Goal: Contribute content: Contribute content

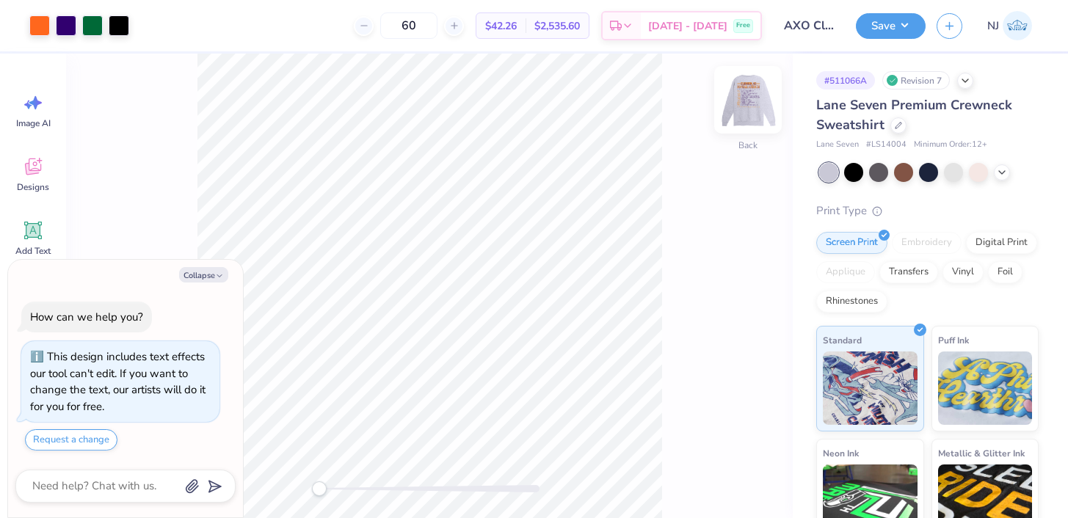
click at [752, 125] on div "Back" at bounding box center [748, 109] width 34 height 52
click at [759, 122] on img at bounding box center [748, 99] width 59 height 59
click at [744, 120] on div at bounding box center [748, 100] width 68 height 68
click at [67, 28] on div at bounding box center [66, 24] width 21 height 21
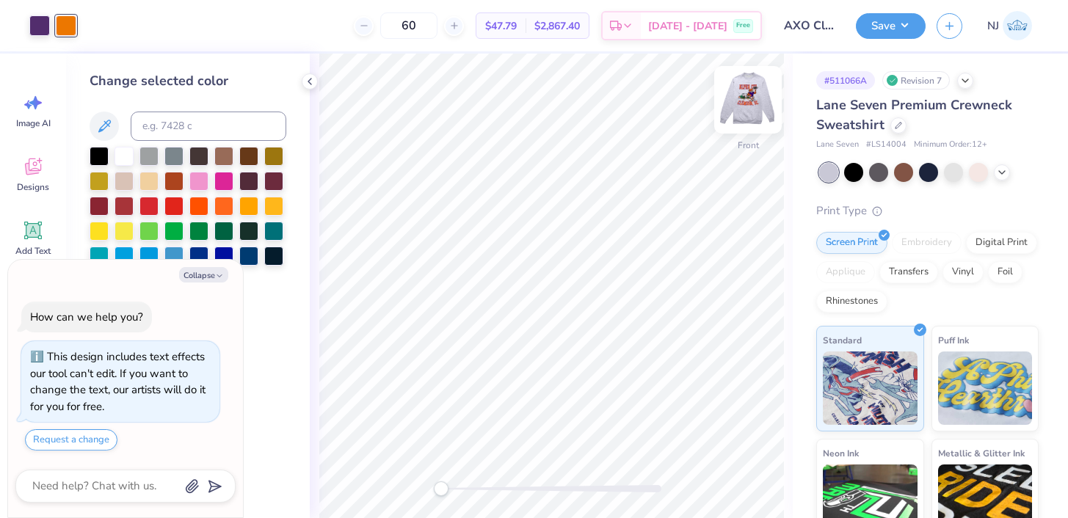
click at [769, 93] on img at bounding box center [748, 99] width 59 height 59
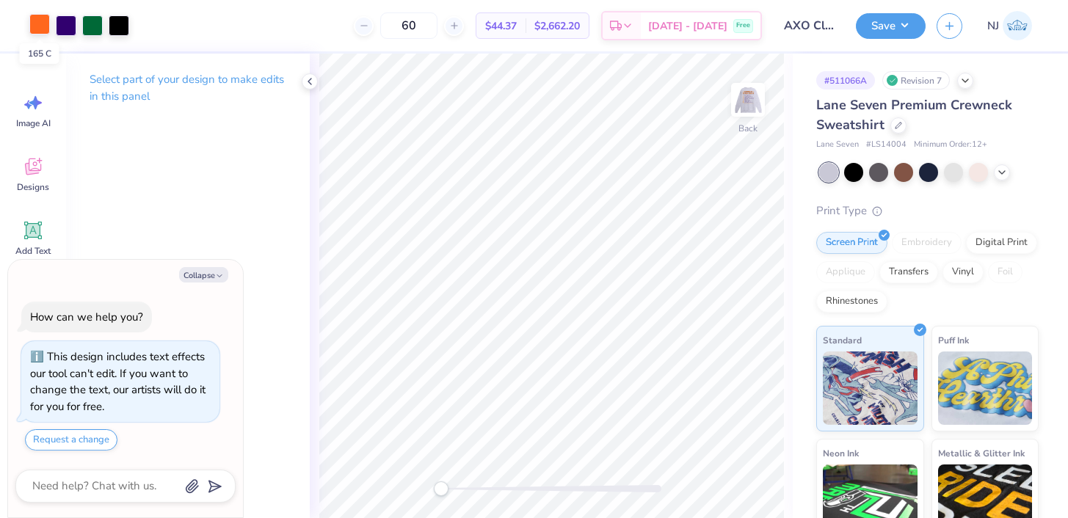
click at [37, 32] on div at bounding box center [39, 24] width 21 height 21
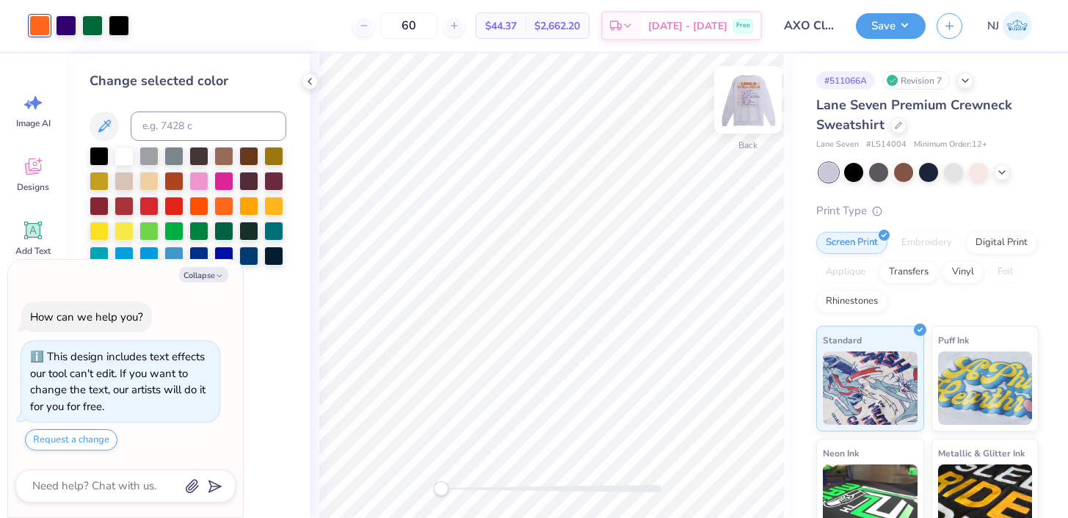
click at [744, 108] on img at bounding box center [748, 99] width 59 height 59
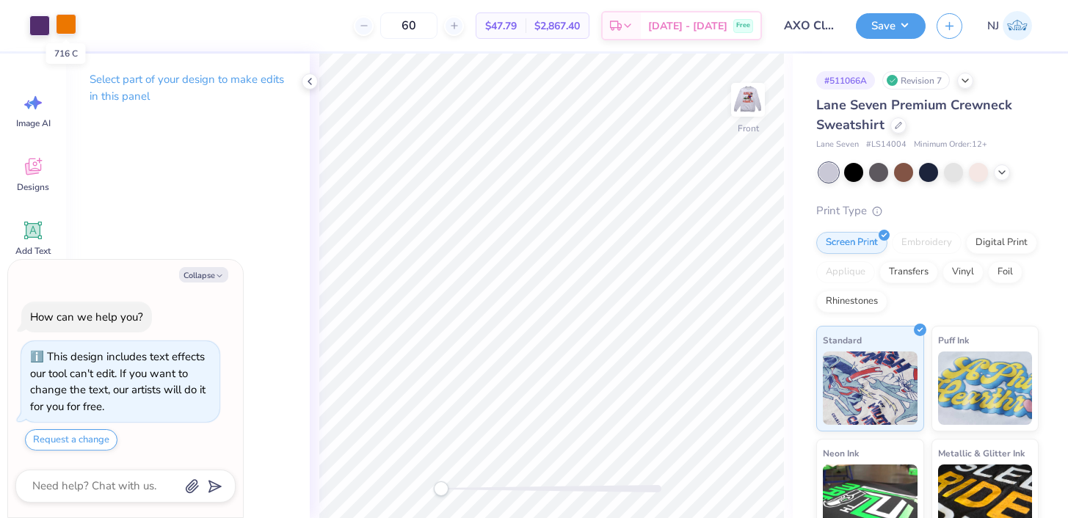
click at [59, 20] on div at bounding box center [66, 24] width 21 height 21
type textarea "x"
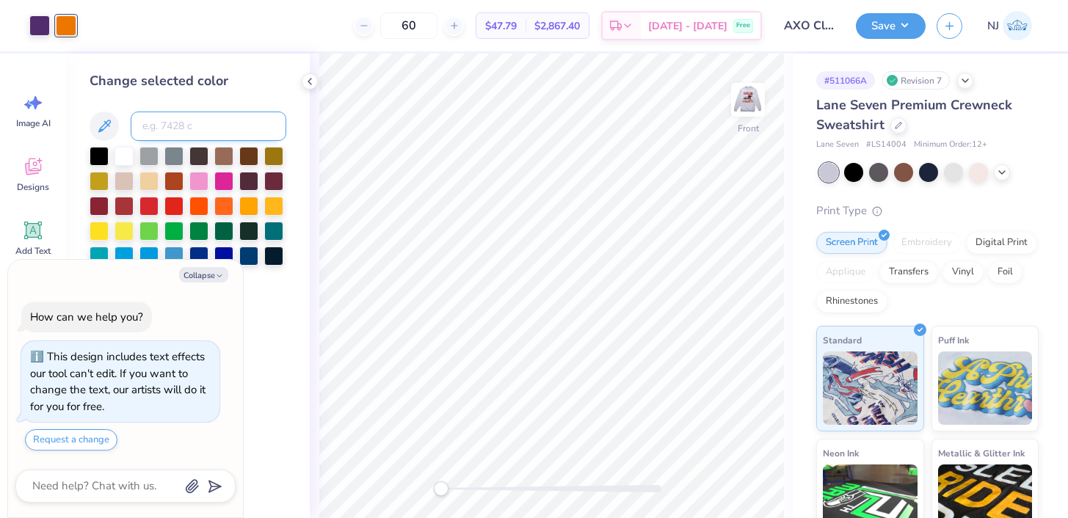
click at [233, 128] on input at bounding box center [209, 126] width 156 height 29
type input "165"
click at [857, 28] on button "Save" at bounding box center [891, 24] width 70 height 26
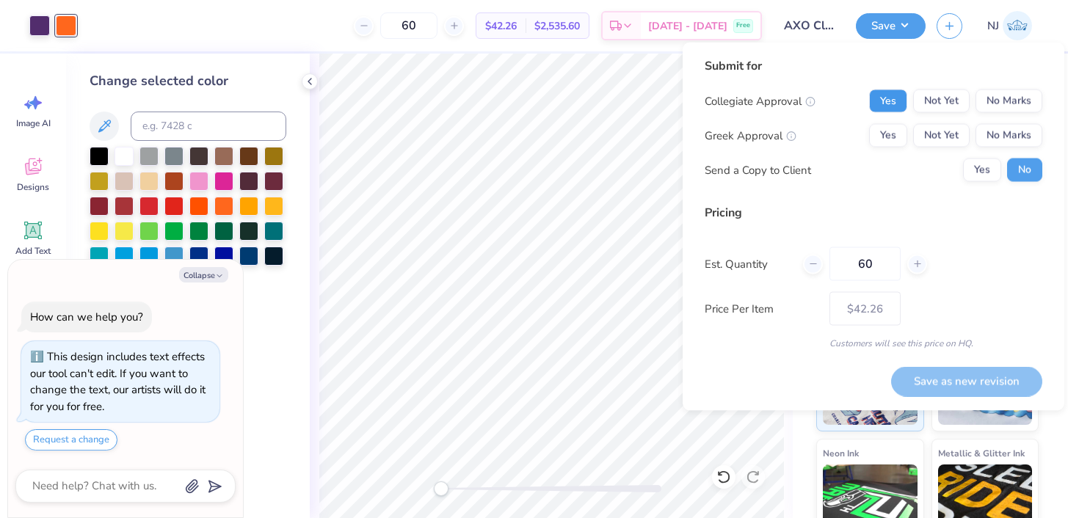
click at [878, 106] on button "Yes" at bounding box center [888, 101] width 38 height 23
click at [887, 137] on button "Yes" at bounding box center [888, 135] width 38 height 23
click at [954, 374] on button "Save as new revision" at bounding box center [966, 381] width 151 height 30
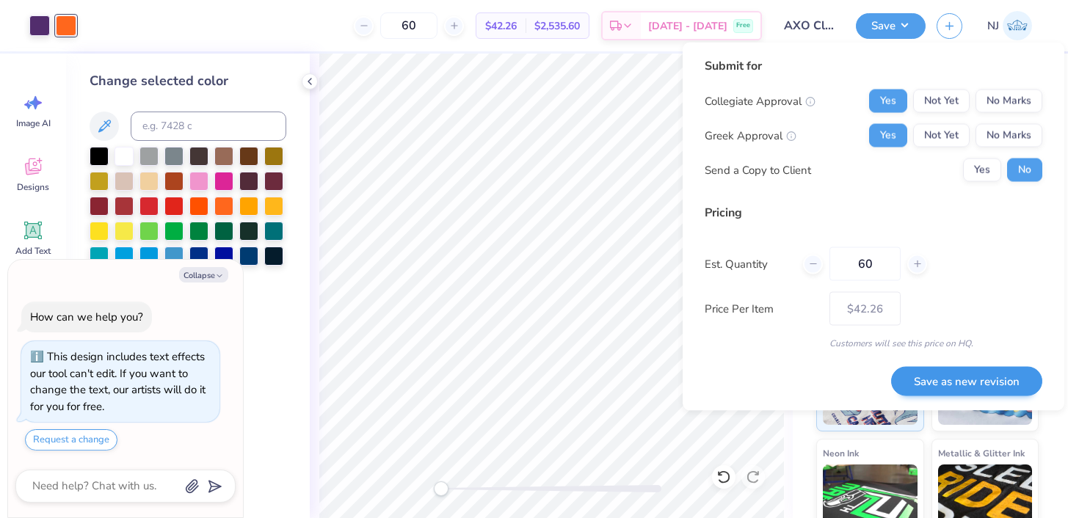
type textarea "x"
type input "– –"
type textarea "x"
type input "$42.26"
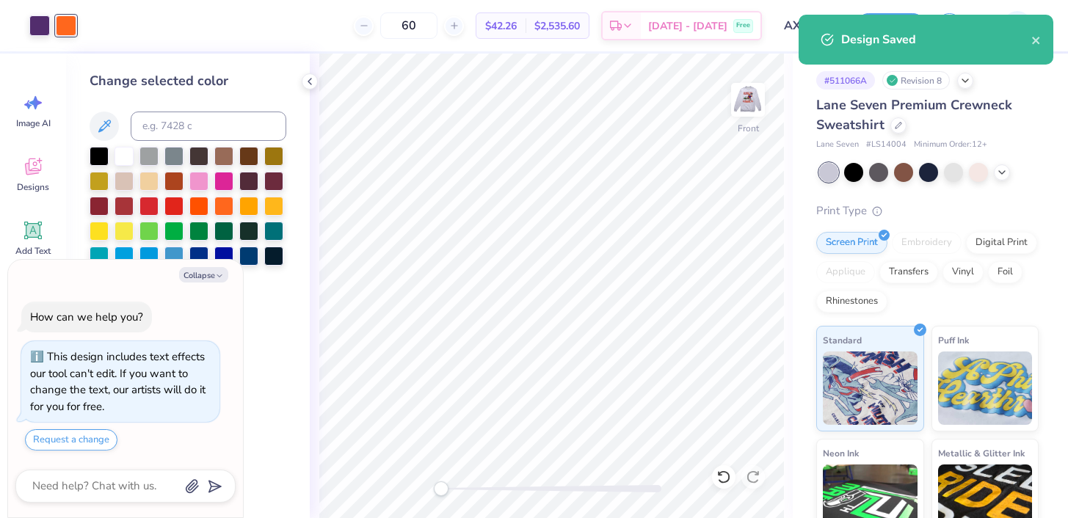
type textarea "x"
